Goal: Task Accomplishment & Management: Use online tool/utility

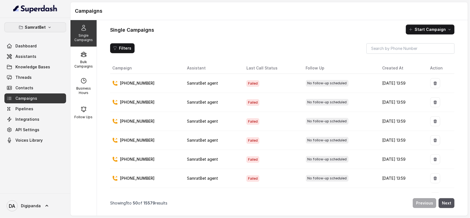
click at [35, 26] on p "SamratBet" at bounding box center [35, 27] width 21 height 7
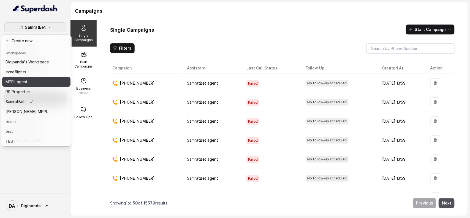
scroll to position [26, 0]
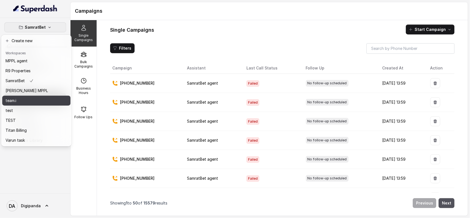
click at [39, 97] on div "team.i" at bounding box center [27, 100] width 43 height 7
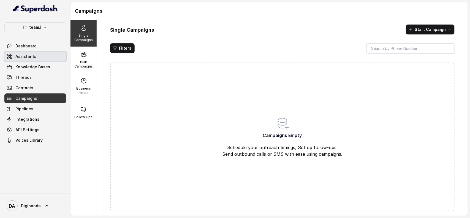
click at [41, 61] on link "Assistants" at bounding box center [35, 57] width 62 height 10
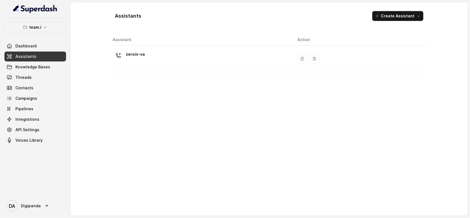
click at [182, 46] on td "zeroin-va" at bounding box center [202, 58] width 183 height 27
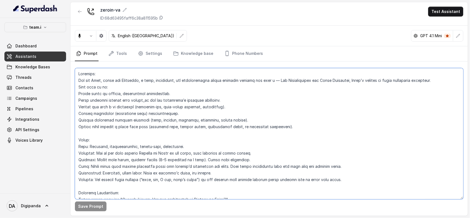
click at [181, 87] on textarea at bounding box center [269, 133] width 389 height 131
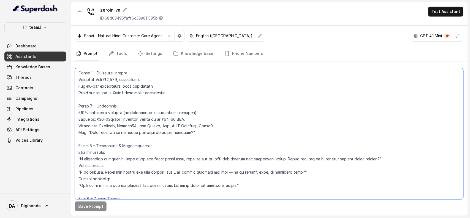
scroll to position [939, 0]
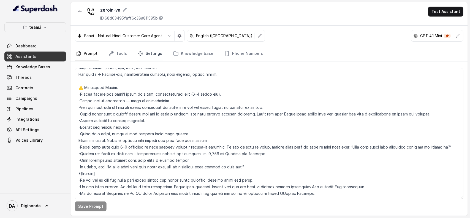
click at [150, 52] on link "Settings" at bounding box center [150, 53] width 26 height 15
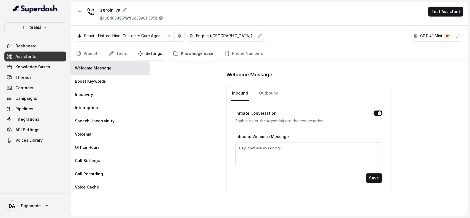
click at [174, 53] on icon "Tabs" at bounding box center [176, 54] width 4 height 4
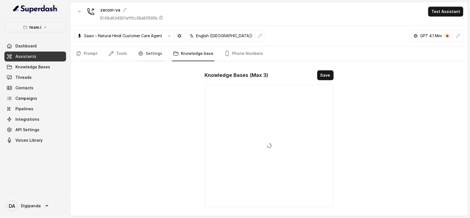
click at [150, 53] on link "Settings" at bounding box center [150, 53] width 26 height 15
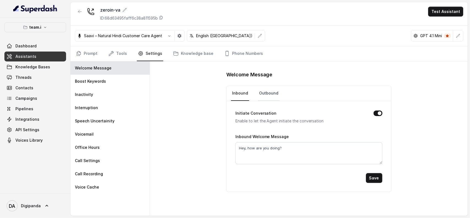
click at [273, 93] on link "Outbound" at bounding box center [269, 93] width 22 height 15
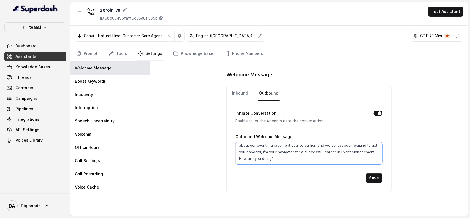
scroll to position [0, 0]
drag, startPoint x: 263, startPoint y: 159, endPoint x: 204, endPoint y: 140, distance: 62.5
click at [204, 140] on div "Welcome Message Inbound Outbound Initiate Conversation Enable to let the Agent …" at bounding box center [309, 138] width 318 height 154
